Goal: Information Seeking & Learning: Learn about a topic

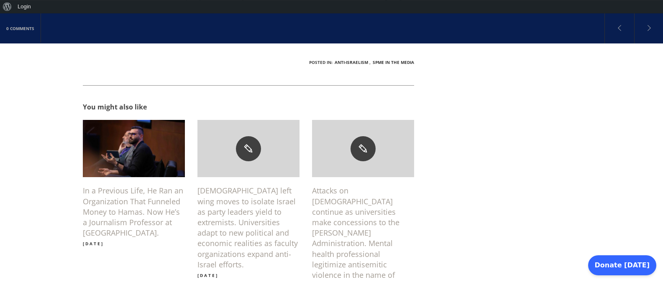
scroll to position [981, 0]
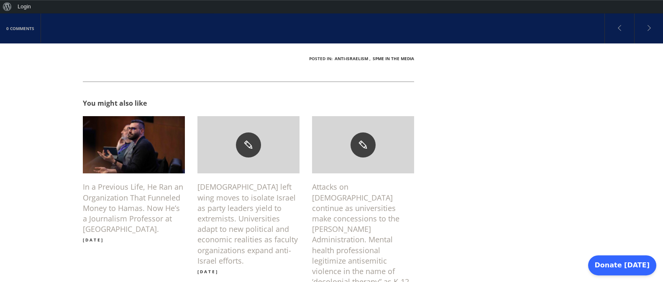
click at [110, 113] on img at bounding box center [134, 145] width 114 height 64
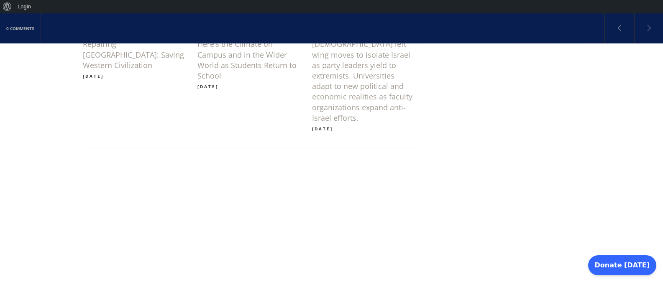
scroll to position [1122, 0]
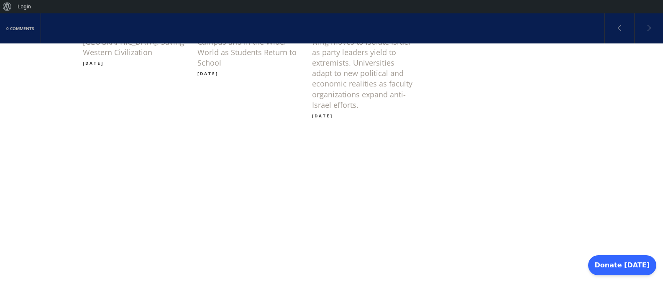
click at [97, 136] on div at bounding box center [249, 142] width 332 height 13
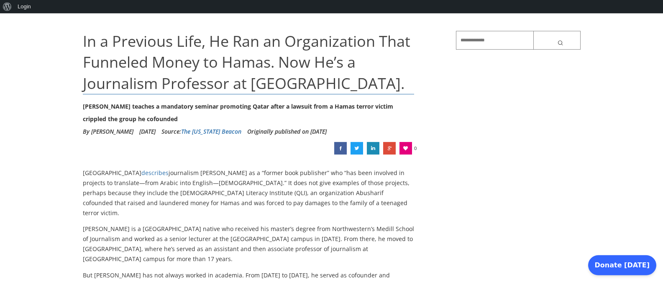
scroll to position [0, 0]
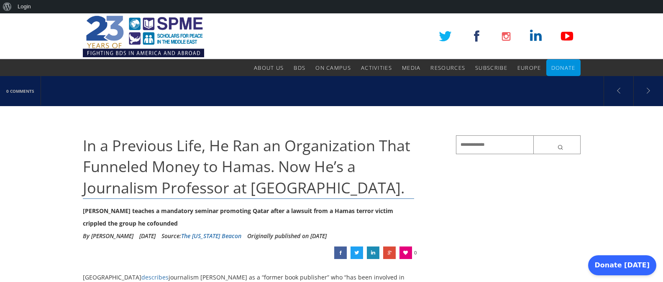
click at [565, 36] on link at bounding box center [567, 36] width 19 height 19
click at [415, 256] on span "0" at bounding box center [415, 253] width 3 height 13
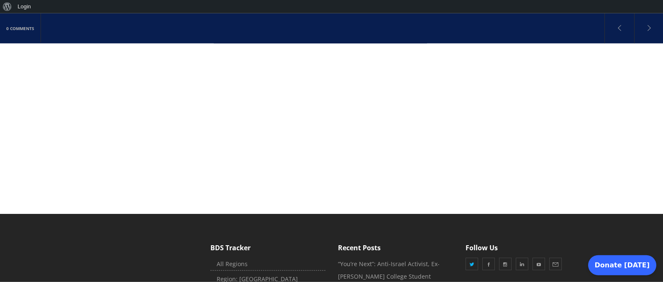
scroll to position [1275, 0]
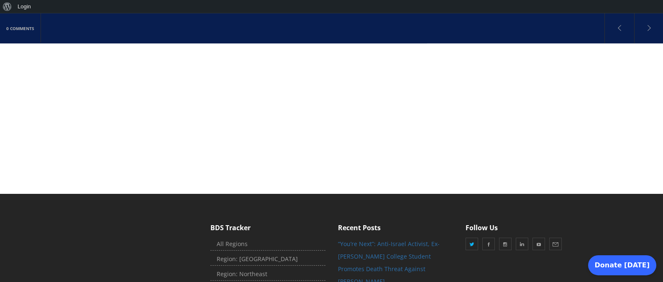
click at [391, 240] on link "“You’re Next”: Anti-Israel Activist, Ex-[PERSON_NAME] College Student Promotes …" at bounding box center [389, 263] width 102 height 46
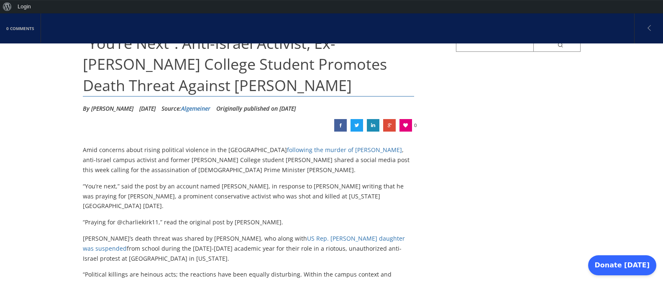
scroll to position [103, 0]
